Goal: Transaction & Acquisition: Download file/media

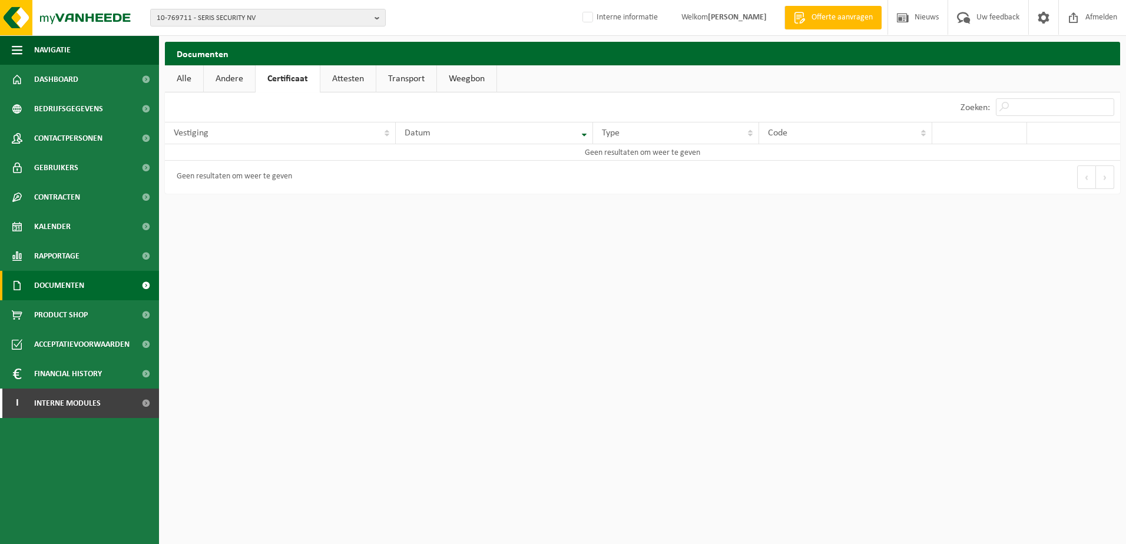
click at [41, 289] on span "Documenten" at bounding box center [59, 285] width 50 height 29
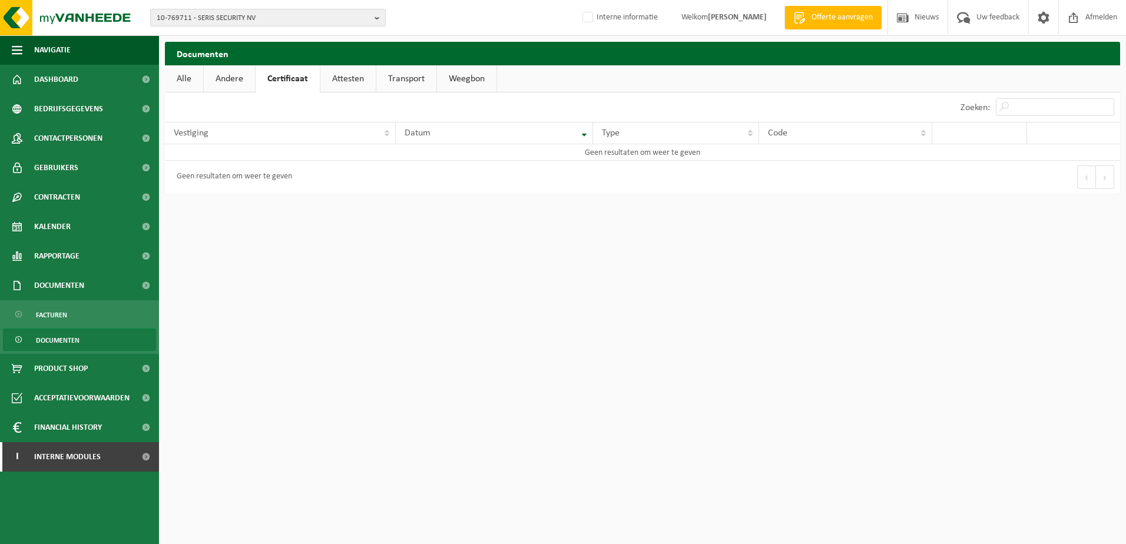
click at [52, 340] on span "Documenten" at bounding box center [58, 340] width 44 height 22
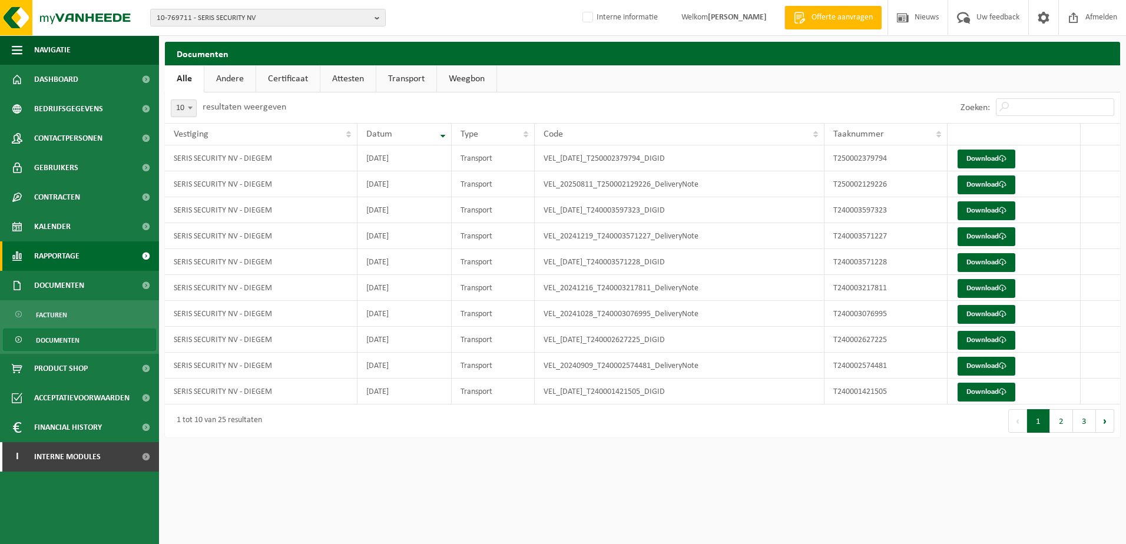
click at [54, 260] on span "Rapportage" at bounding box center [56, 255] width 45 height 29
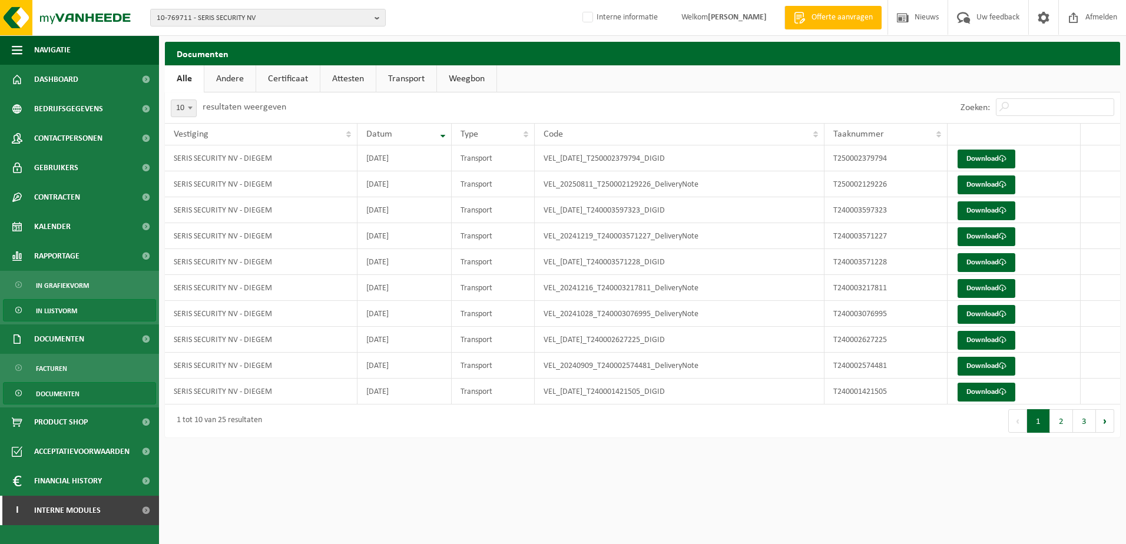
click at [72, 312] on span "In lijstvorm" at bounding box center [56, 311] width 41 height 22
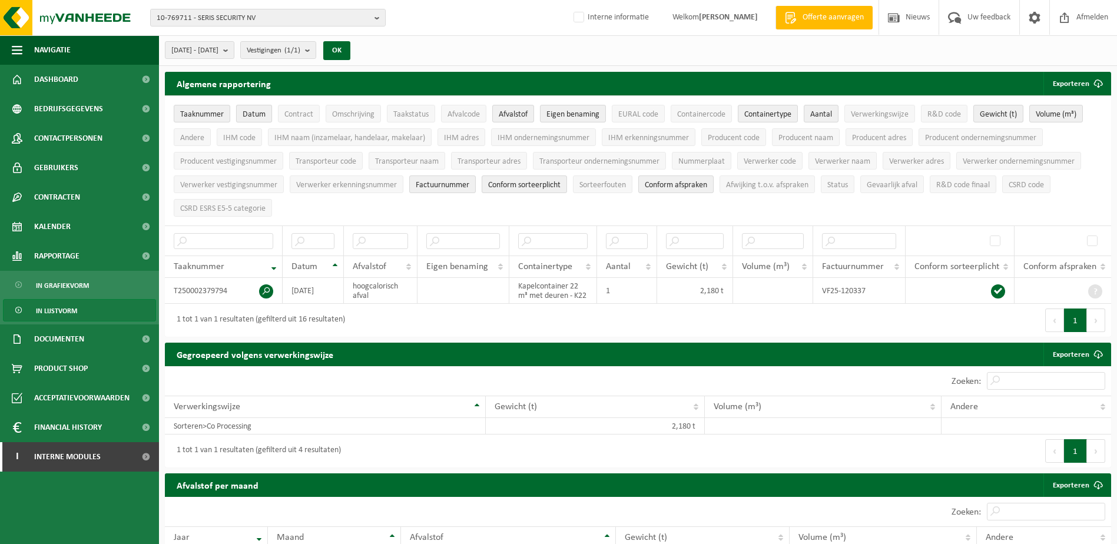
click at [248, 114] on span "Datum" at bounding box center [254, 114] width 23 height 9
click at [502, 112] on span "Afvalstof" at bounding box center [513, 114] width 29 height 9
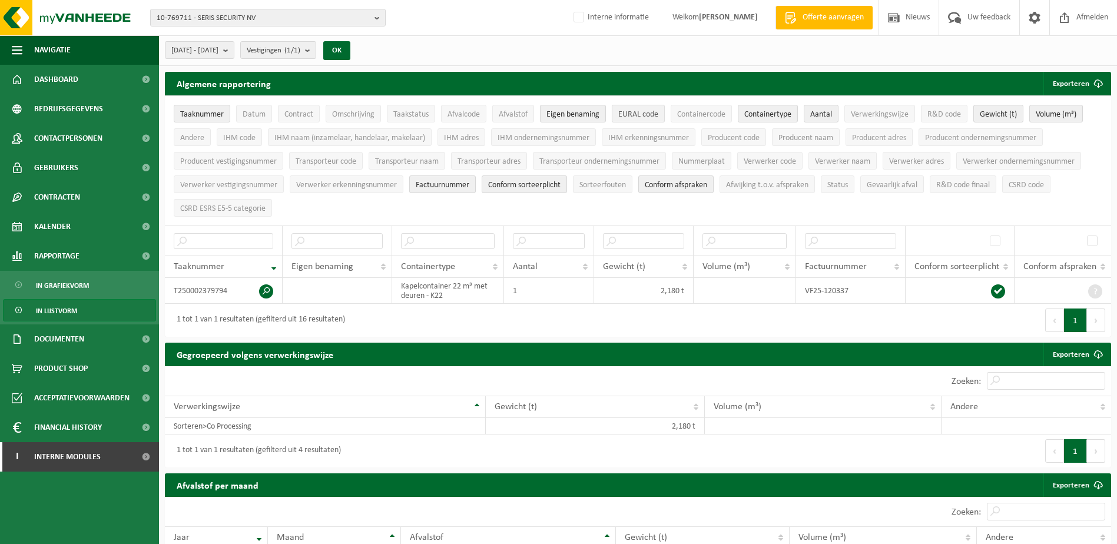
click at [648, 117] on span "EURAL code" at bounding box center [638, 114] width 40 height 9
click at [476, 114] on span "Afvalcode" at bounding box center [463, 114] width 32 height 9
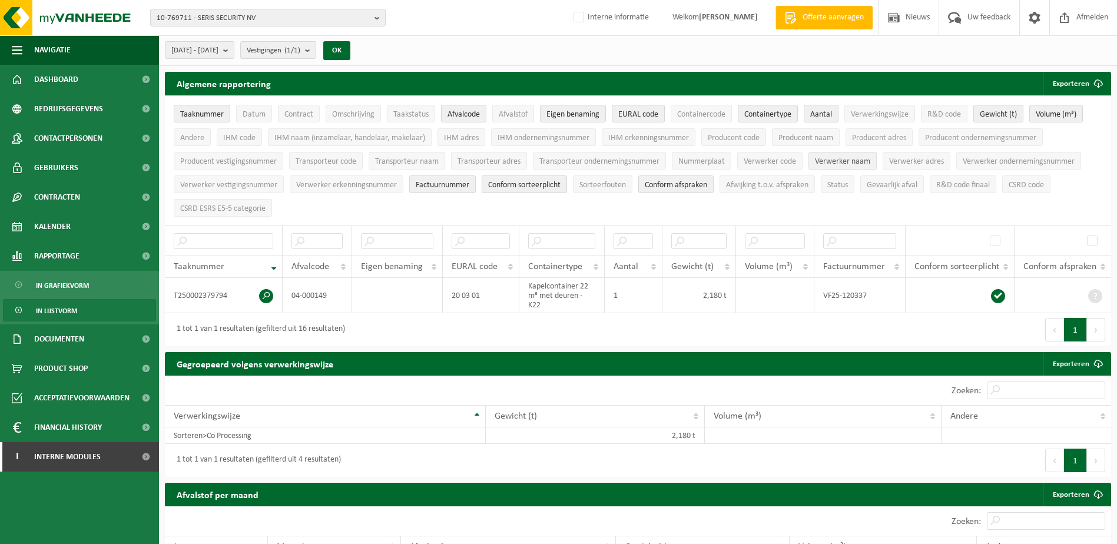
click at [829, 160] on span "Verwerker naam" at bounding box center [842, 161] width 55 height 9
click at [901, 157] on span "Verwerker adres" at bounding box center [916, 161] width 55 height 9
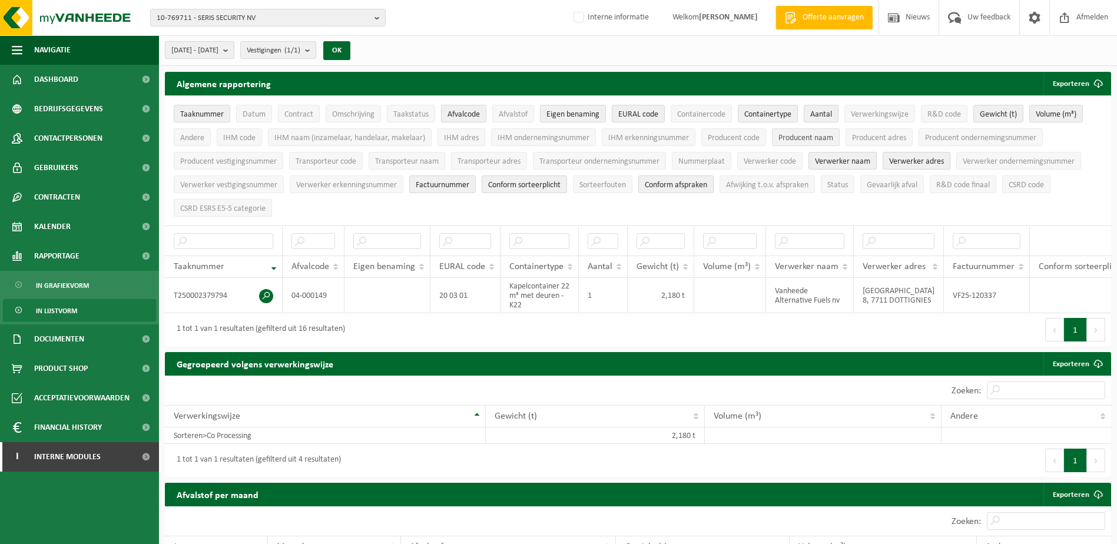
click at [785, 135] on span "Producent naam" at bounding box center [805, 138] width 55 height 9
click at [246, 116] on span "Datum" at bounding box center [254, 114] width 23 height 9
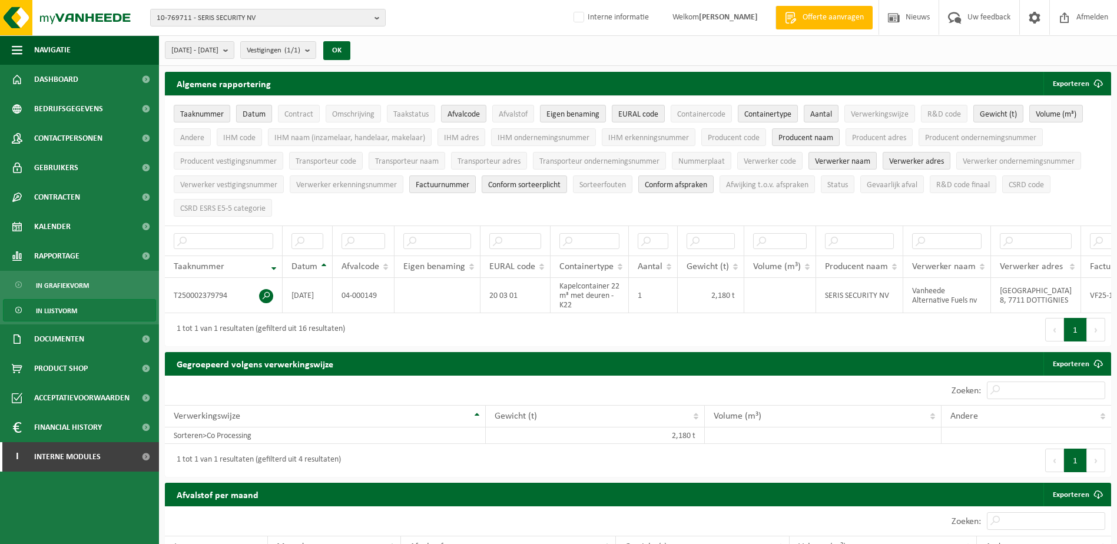
click at [237, 114] on button "Datum" at bounding box center [254, 114] width 36 height 18
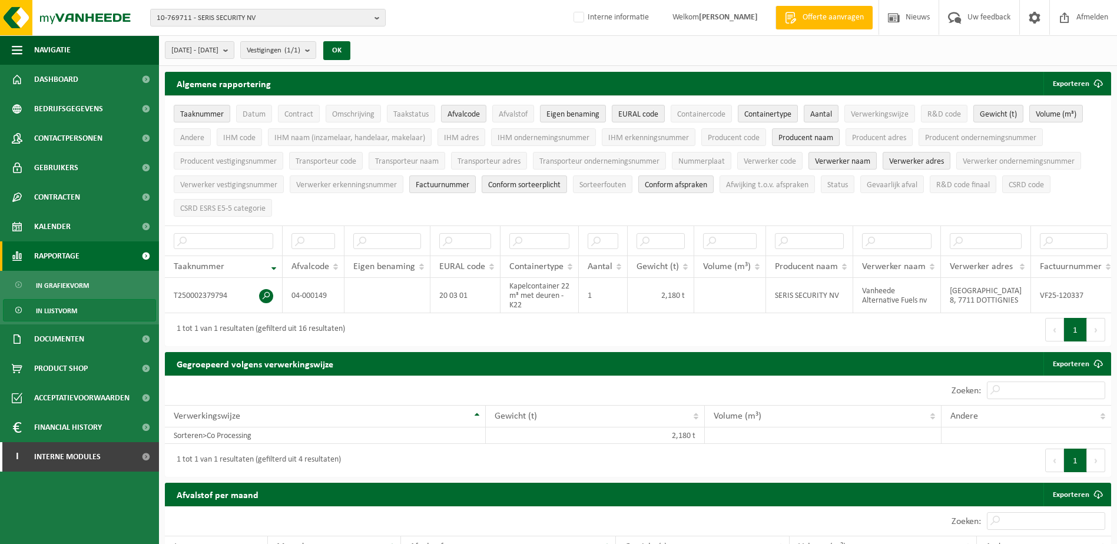
click at [55, 251] on span "Rapportage" at bounding box center [56, 255] width 45 height 29
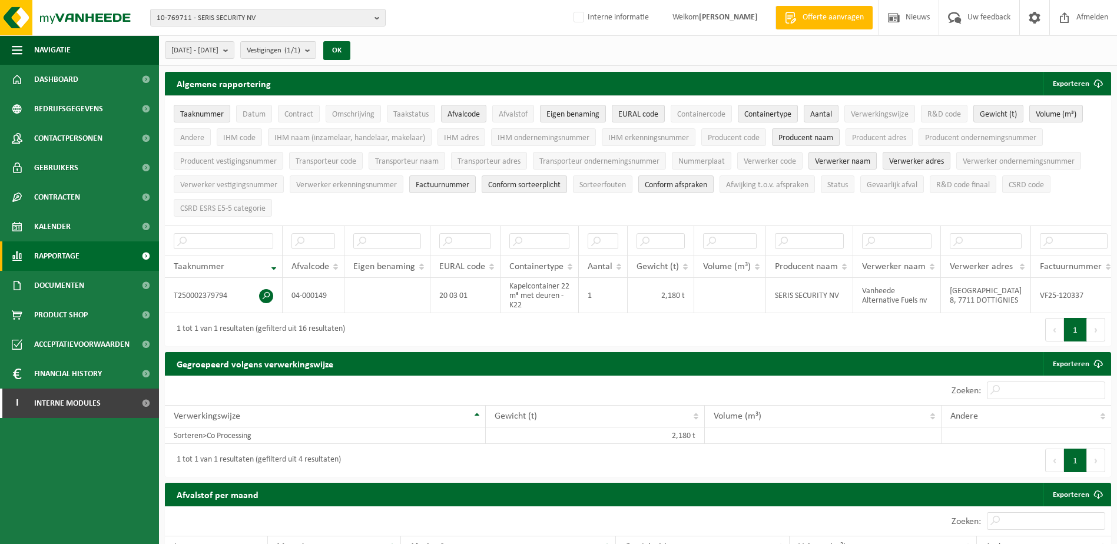
click at [61, 253] on span "Rapportage" at bounding box center [56, 255] width 45 height 29
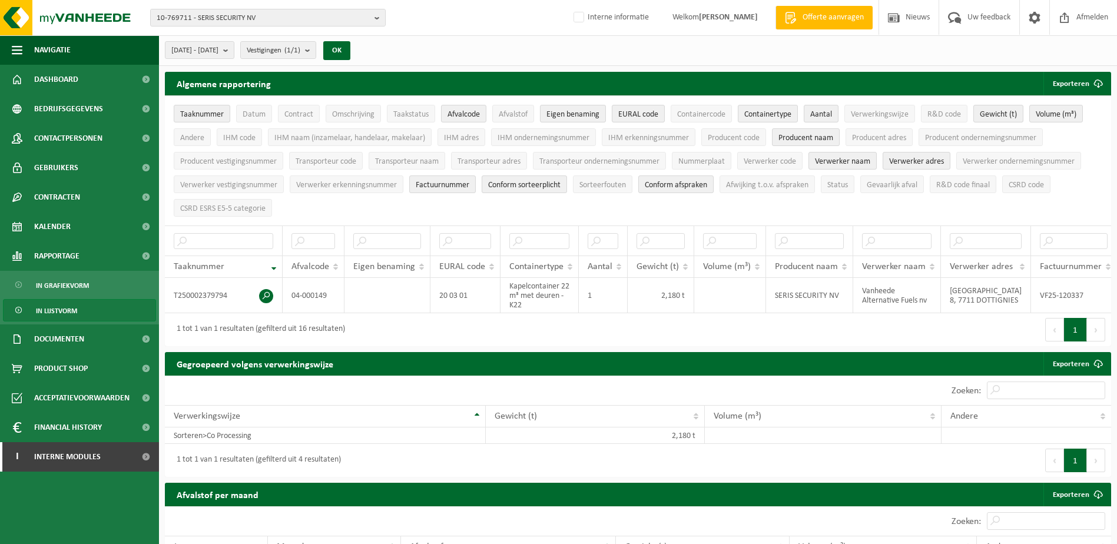
click at [41, 309] on span "In lijstvorm" at bounding box center [56, 311] width 41 height 22
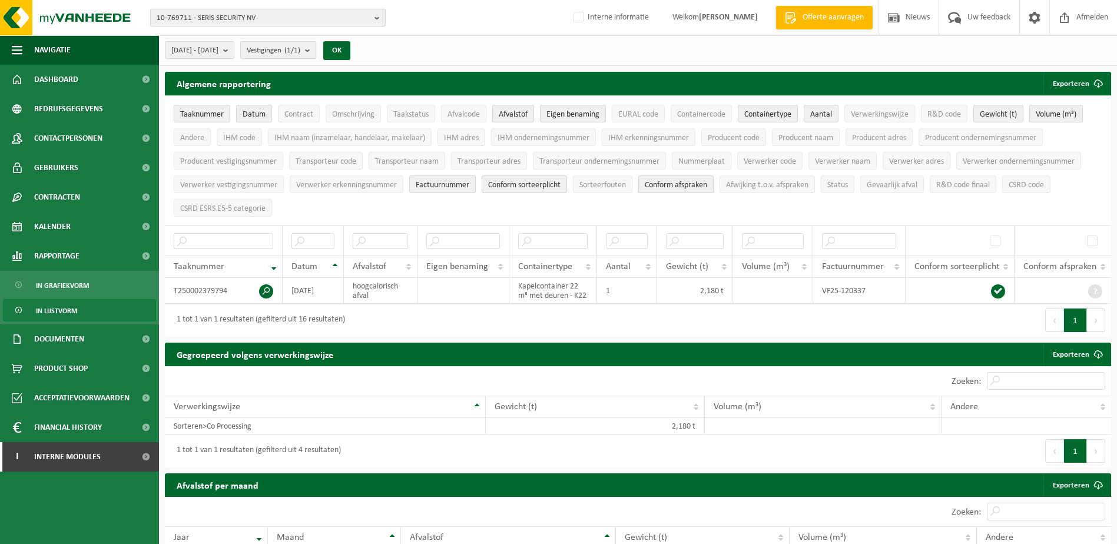
click at [378, 16] on b "button" at bounding box center [379, 17] width 11 height 16
click at [311, 113] on span "Contract" at bounding box center [298, 114] width 29 height 9
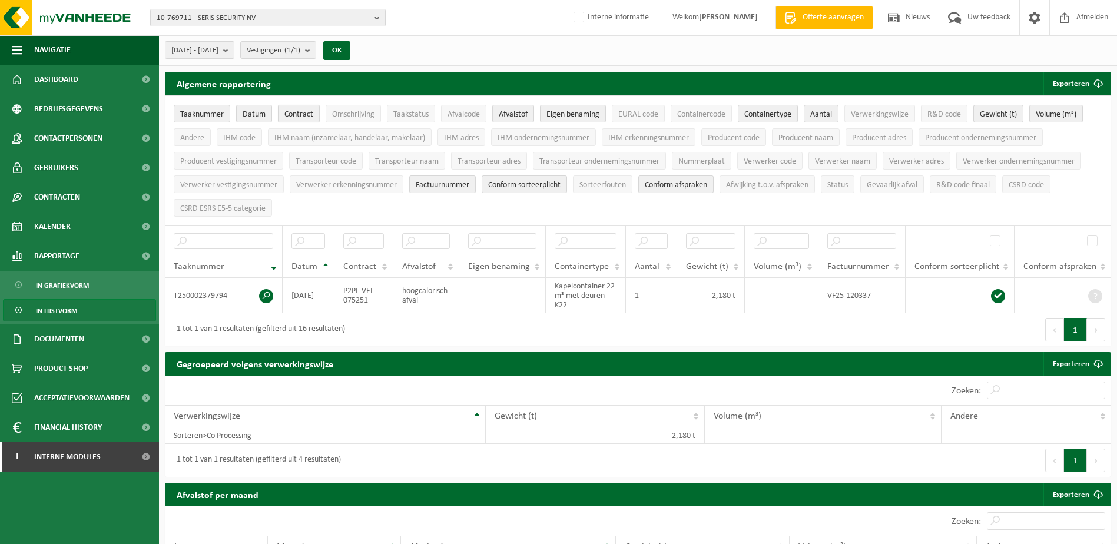
click at [304, 113] on span "Contract" at bounding box center [298, 114] width 29 height 9
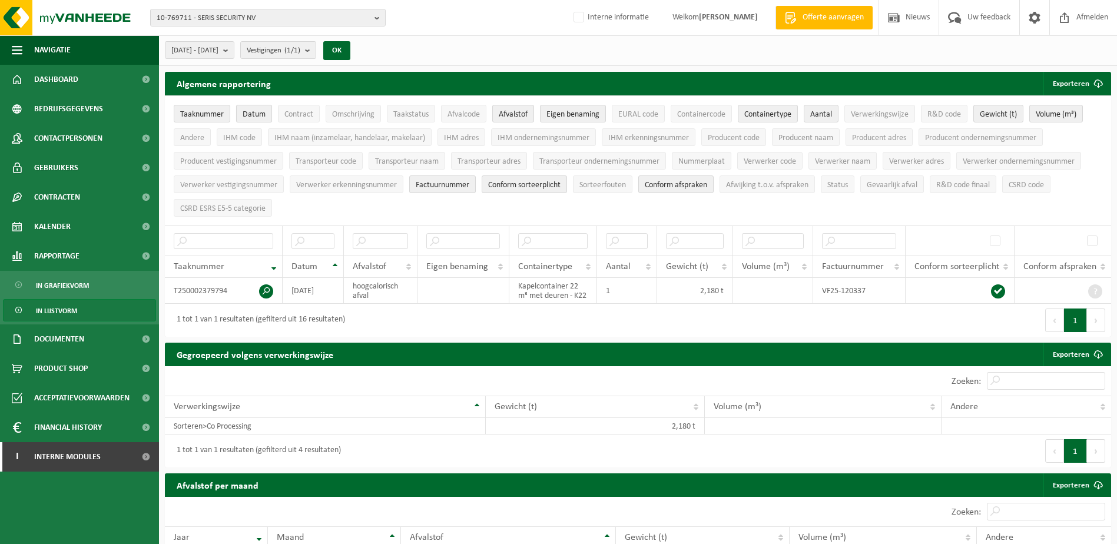
drag, startPoint x: 304, startPoint y: 113, endPoint x: 248, endPoint y: 111, distance: 56.6
click at [248, 111] on ul "Taaknummer Datum Contract Omschrijving Taakstatus Afvalcode Afvalstof Eigen ben…" at bounding box center [638, 161] width 946 height 130
click at [1072, 80] on button "Exporteren" at bounding box center [1076, 84] width 67 height 24
click at [1045, 107] on link "Enkel mijn selectie" at bounding box center [1056, 107] width 107 height 24
click at [210, 49] on span "2025-04-01 - 2025-09-19" at bounding box center [194, 51] width 47 height 18
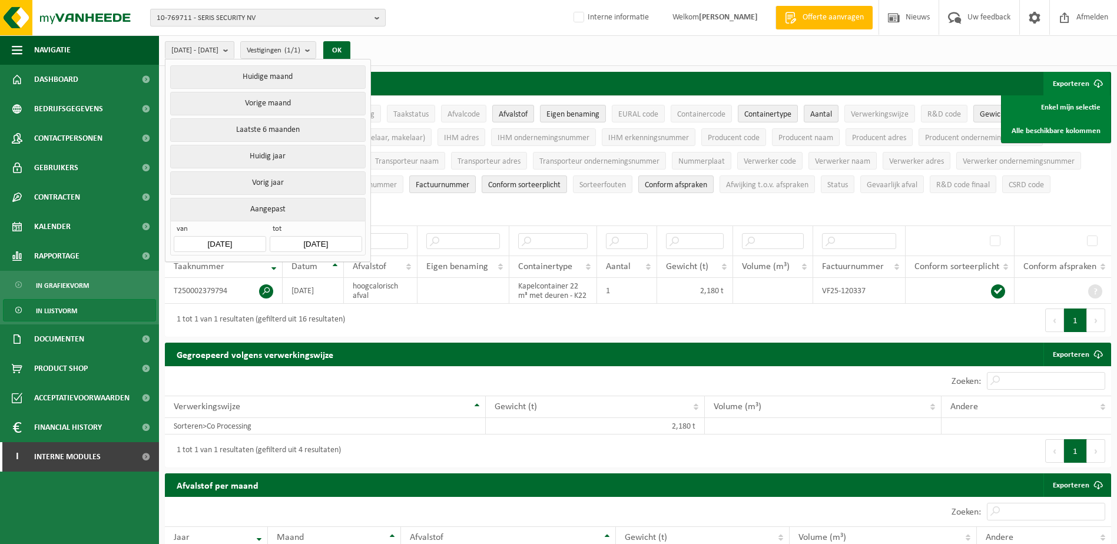
click at [197, 20] on span "10-769711 - SERIS SECURITY NV" at bounding box center [263, 18] width 213 height 18
click at [175, 13] on span "10-769711 - SERIS SECURITY NV" at bounding box center [263, 18] width 213 height 18
click at [175, 15] on span "10-769711 - SERIS SECURITY NV" at bounding box center [263, 18] width 213 height 18
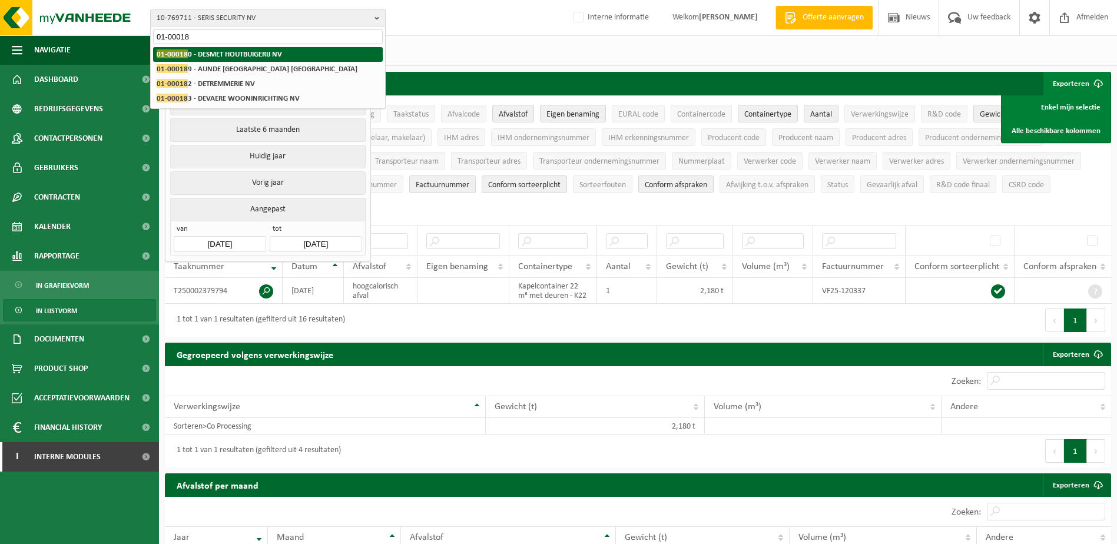
type input "01-00018"
click at [174, 50] on span "01-00018" at bounding box center [172, 53] width 31 height 9
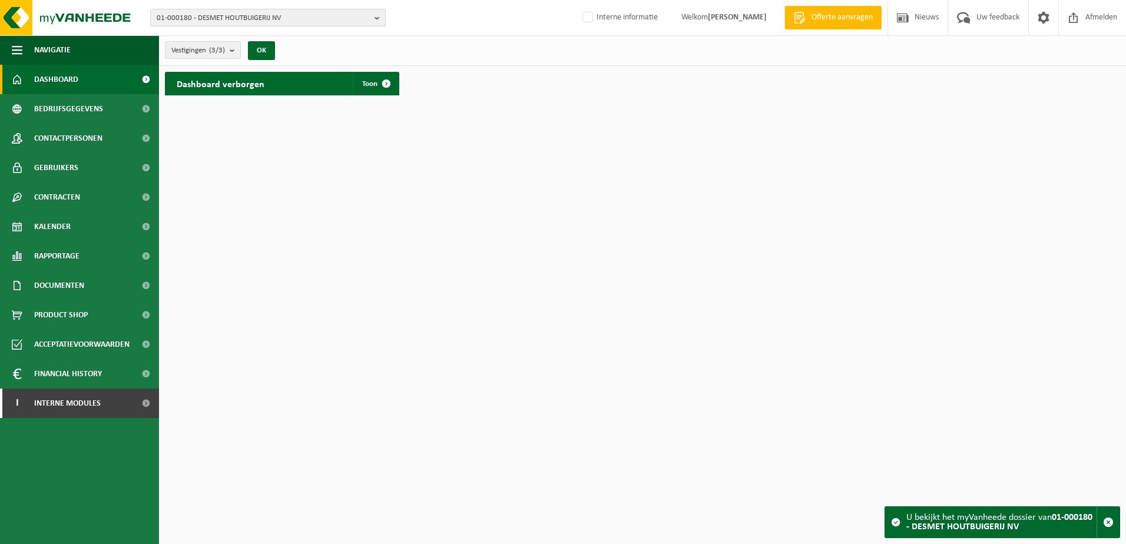
click at [177, 20] on span "01-000180 - DESMET HOUTBUIGERIJ NV" at bounding box center [263, 18] width 213 height 18
type input "01-000018"
click at [58, 287] on span "Documenten" at bounding box center [59, 285] width 50 height 29
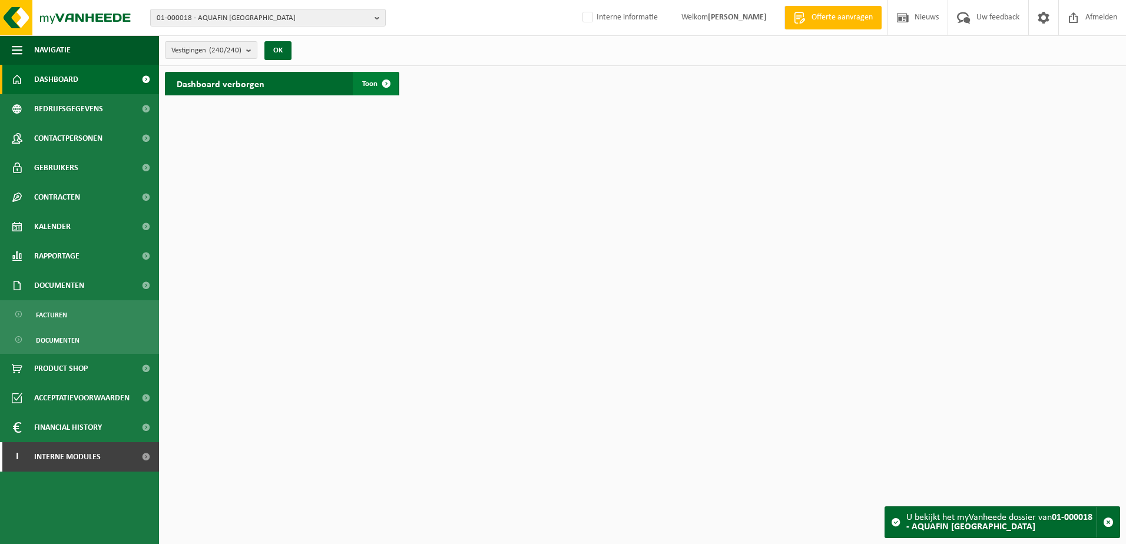
click at [389, 83] on span at bounding box center [386, 84] width 24 height 24
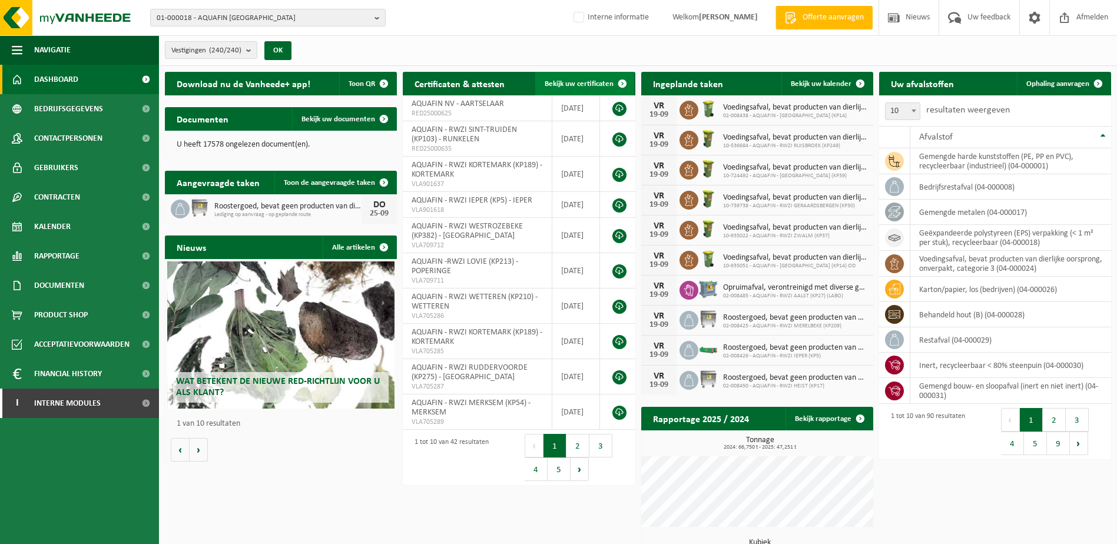
click at [622, 81] on span at bounding box center [623, 84] width 24 height 24
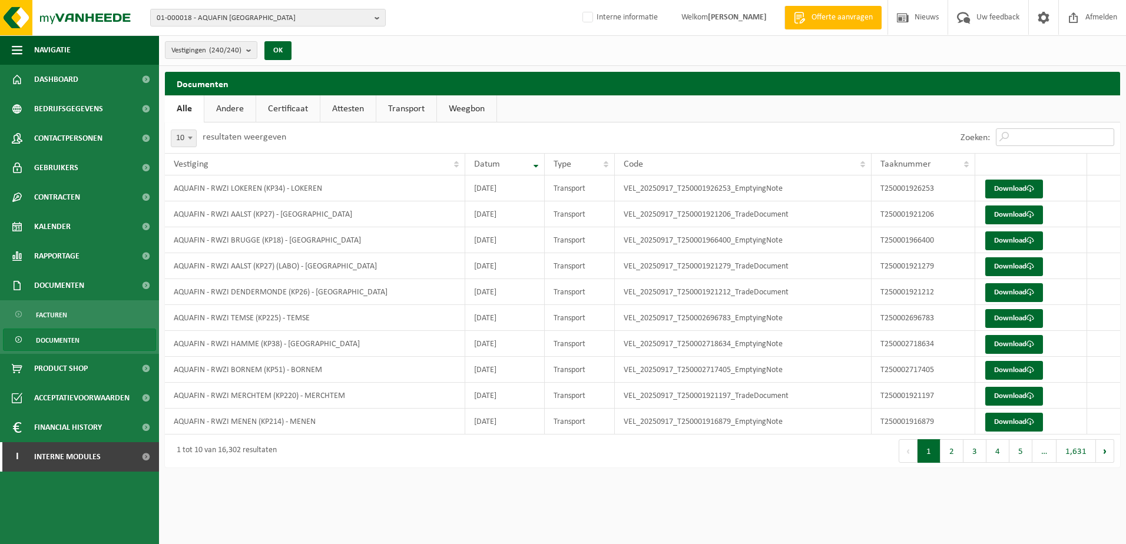
click at [1007, 130] on input "Zoeken:" at bounding box center [1055, 137] width 118 height 18
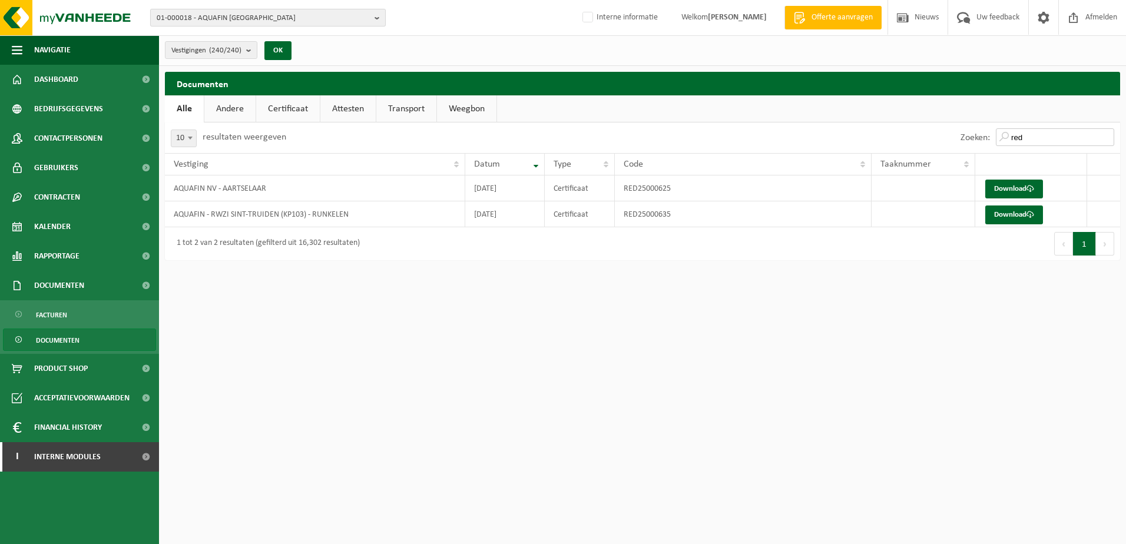
type input "red"
click at [194, 15] on span "01-000018 - AQUAFIN [GEOGRAPHIC_DATA]" at bounding box center [263, 18] width 213 height 18
type input "01-000706"
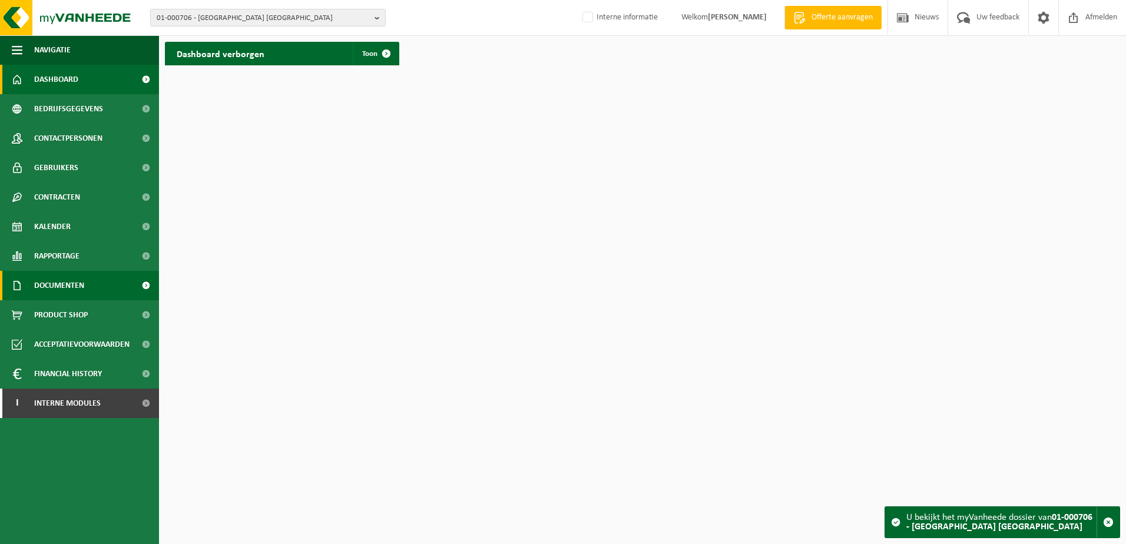
click at [56, 290] on span "Documenten" at bounding box center [59, 285] width 50 height 29
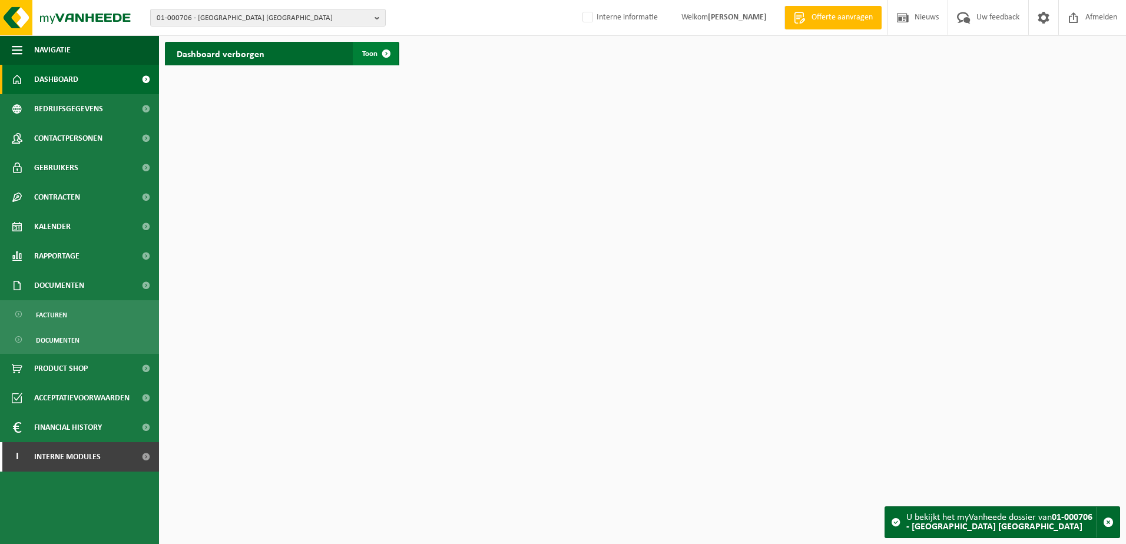
click at [389, 52] on span at bounding box center [386, 54] width 24 height 24
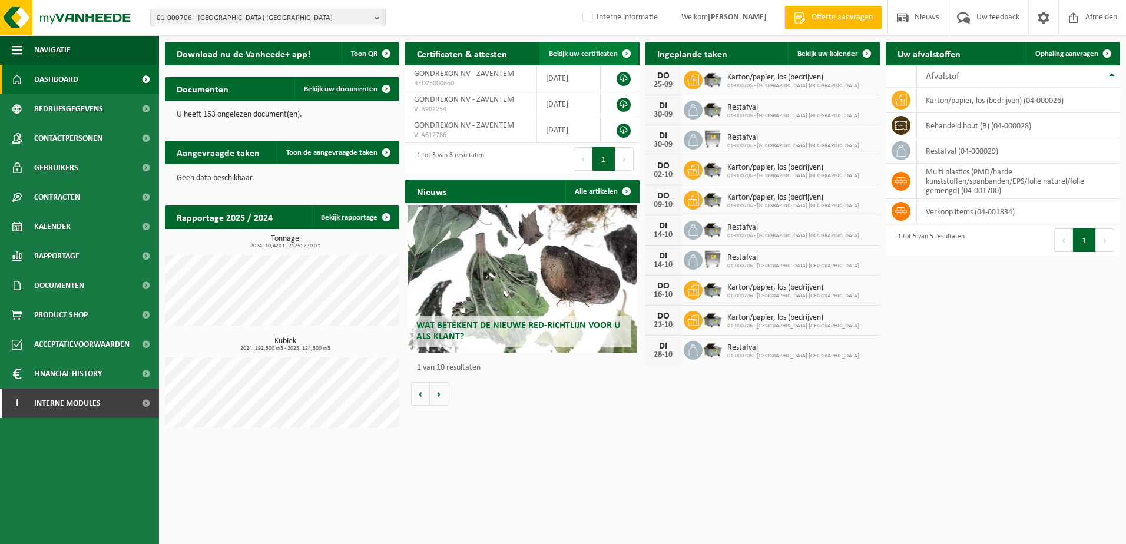
click at [628, 56] on span at bounding box center [627, 54] width 24 height 24
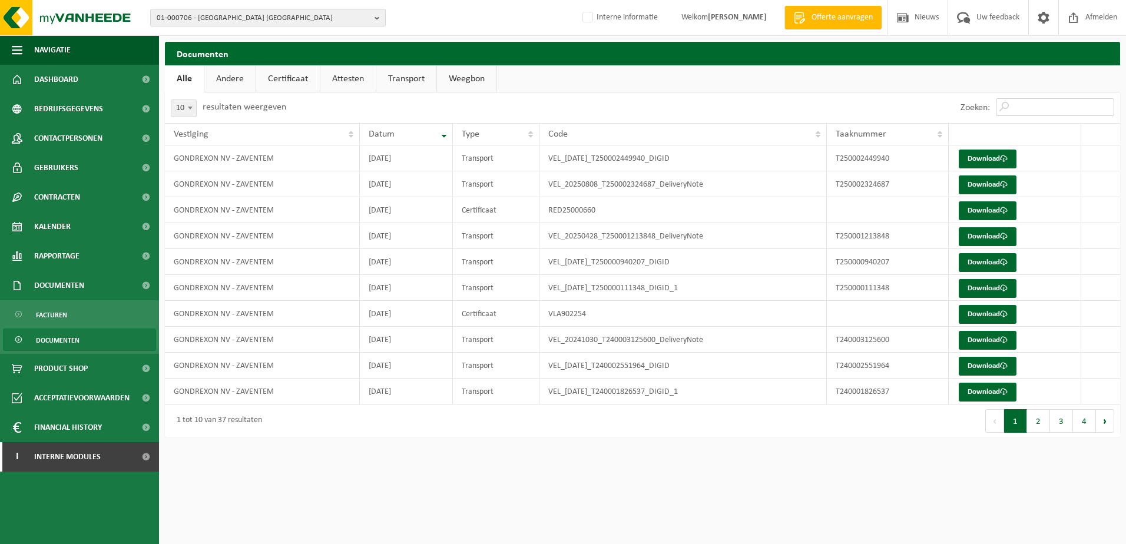
click at [1032, 108] on input "Zoeken:" at bounding box center [1055, 107] width 118 height 18
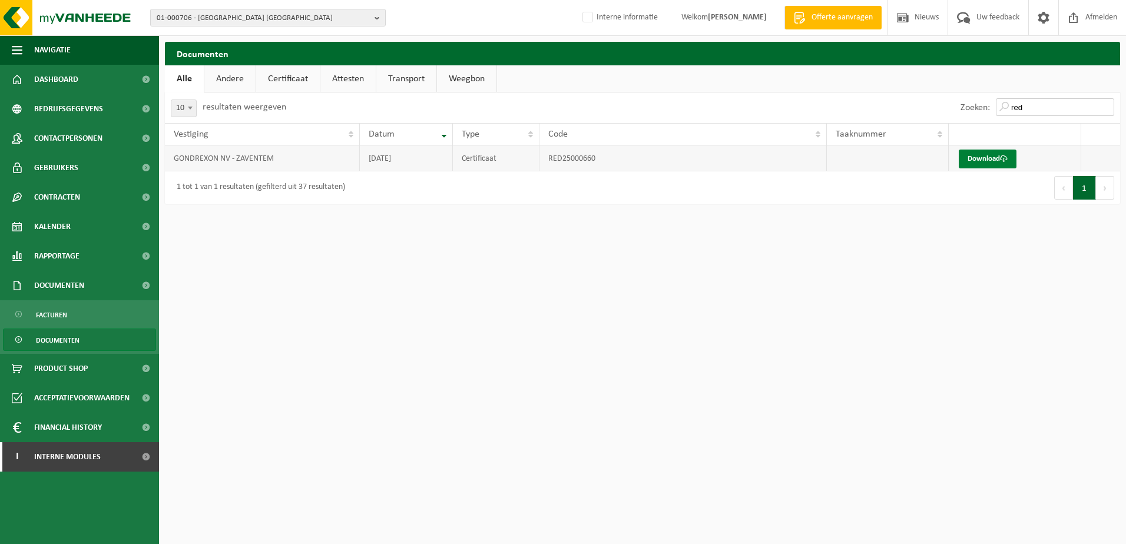
type input "red"
click at [1006, 157] on span at bounding box center [1004, 159] width 8 height 8
click at [998, 160] on link "Download" at bounding box center [988, 159] width 58 height 19
